Goal: Task Accomplishment & Management: Complete application form

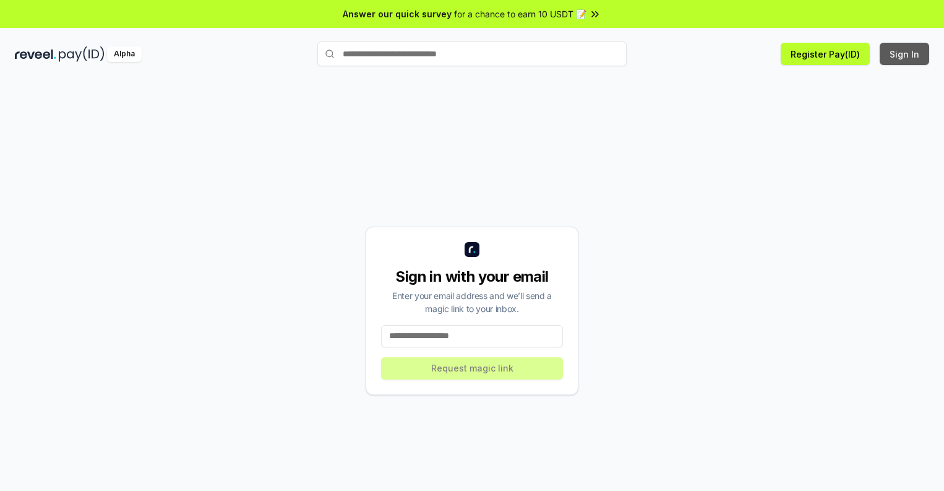
click at [905, 54] on button "Sign In" at bounding box center [904, 54] width 49 height 22
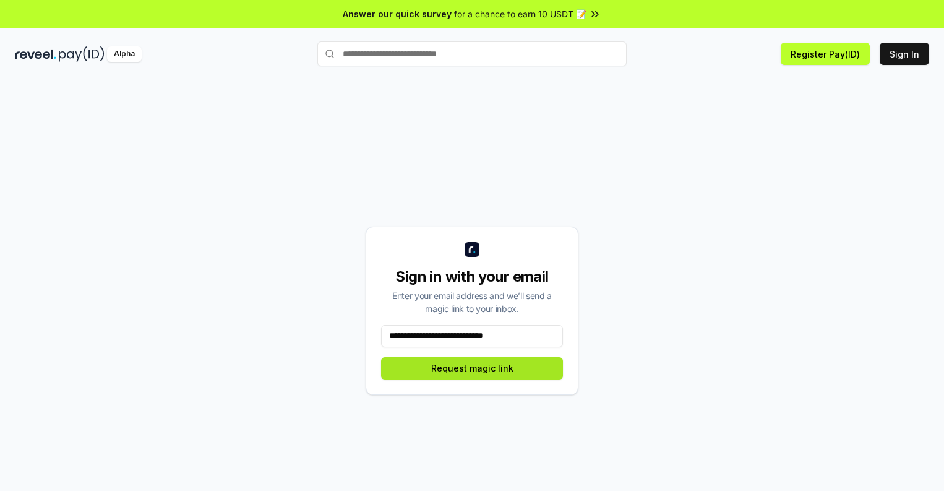
type input "**********"
click at [472, 367] on button "Request magic link" at bounding box center [472, 368] width 182 height 22
